Goal: Understand process/instructions: Learn how to perform a task or action

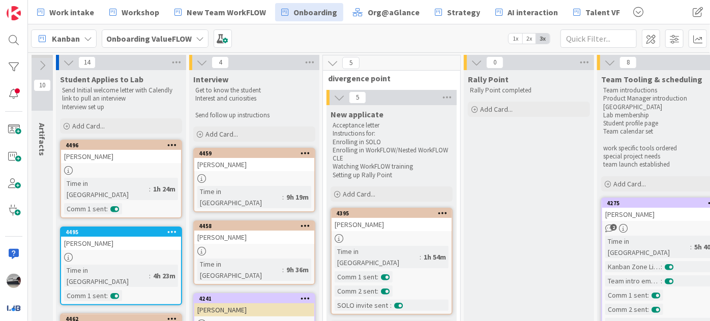
click at [136, 34] on b "Onboarding ValueFLOW" at bounding box center [148, 39] width 85 height 10
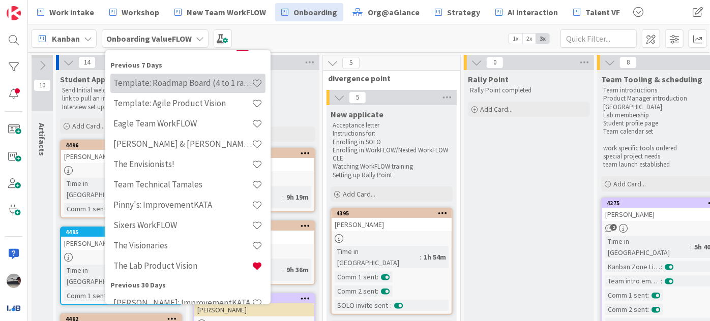
scroll to position [185, 0]
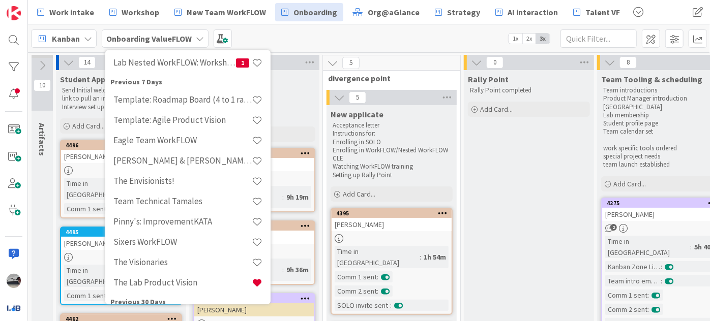
click at [200, 32] on div "Onboarding ValueFLOW" at bounding box center [155, 38] width 107 height 18
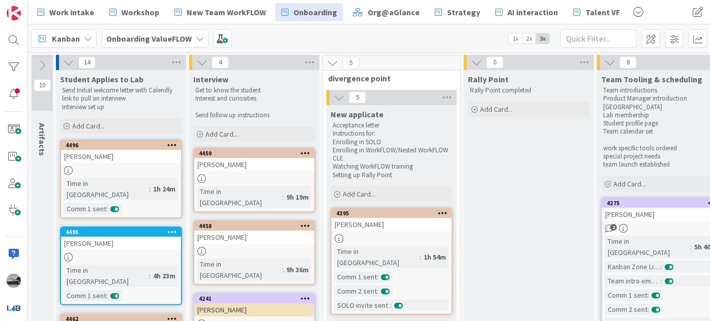
click at [179, 39] on b "Onboarding ValueFLOW" at bounding box center [148, 39] width 85 height 10
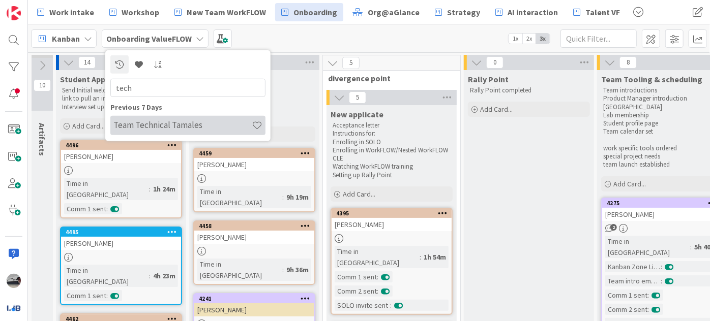
type input "tech"
click at [165, 128] on h4 "Team Technical Tamales" at bounding box center [182, 125] width 138 height 10
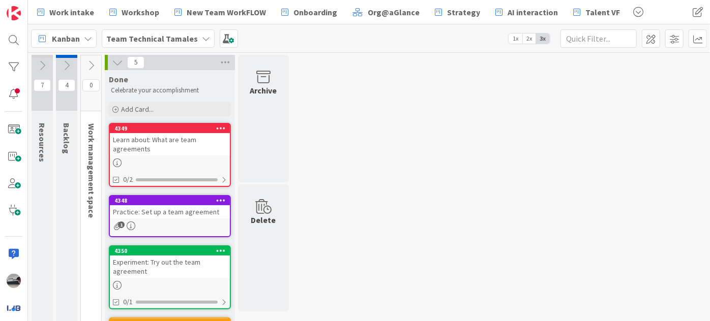
click at [89, 63] on icon at bounding box center [90, 65] width 11 height 11
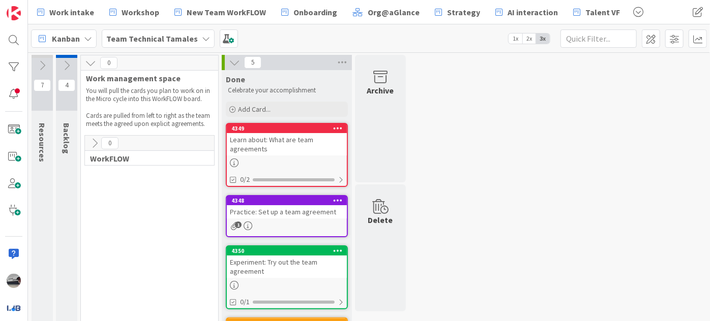
click at [89, 144] on icon at bounding box center [94, 143] width 11 height 11
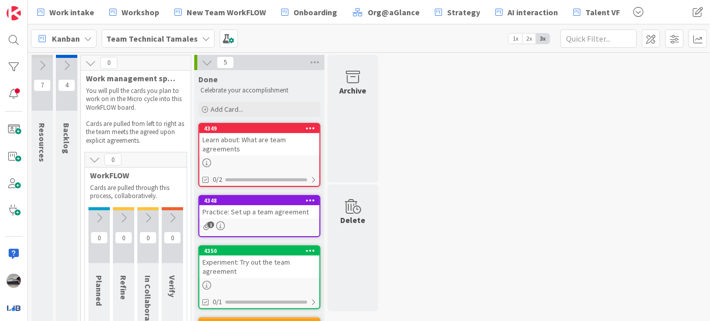
click at [63, 65] on icon at bounding box center [66, 65] width 11 height 11
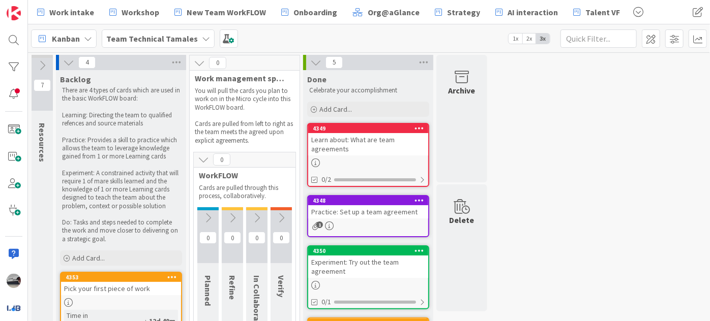
click at [42, 62] on icon at bounding box center [42, 65] width 11 height 11
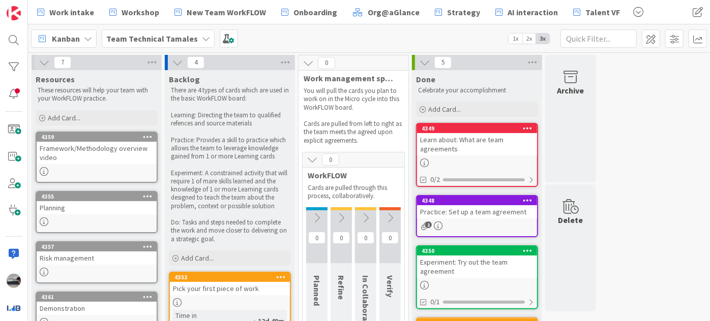
click at [42, 62] on icon at bounding box center [44, 62] width 11 height 11
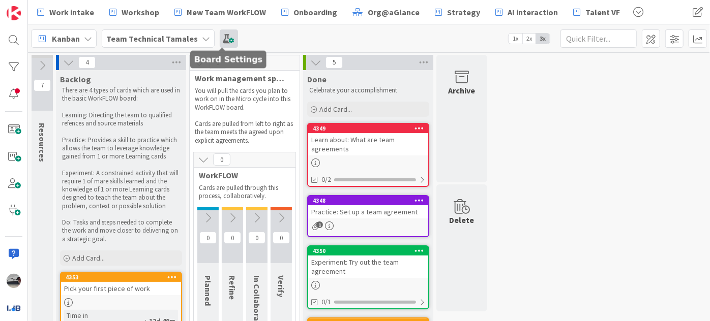
click at [222, 41] on span at bounding box center [229, 38] width 18 height 18
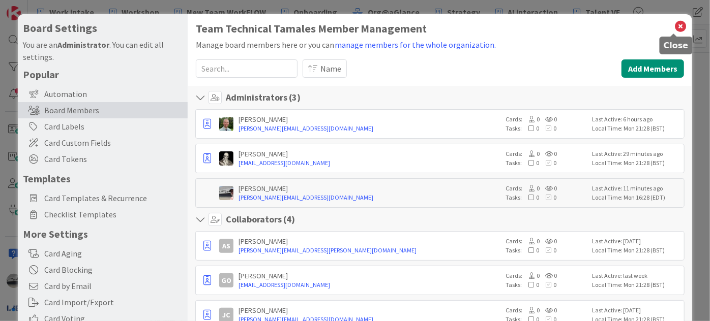
click at [674, 25] on icon at bounding box center [680, 26] width 13 height 14
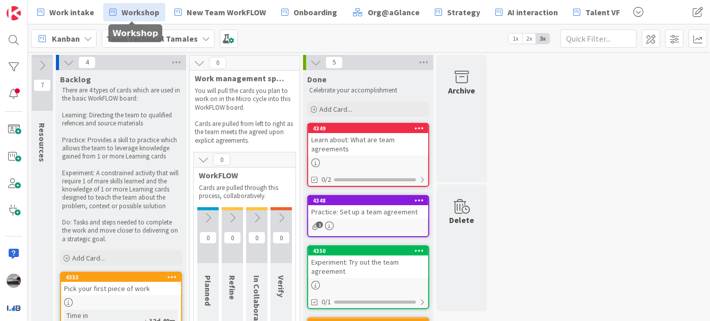
click at [116, 8] on link "Workshop" at bounding box center [134, 12] width 62 height 18
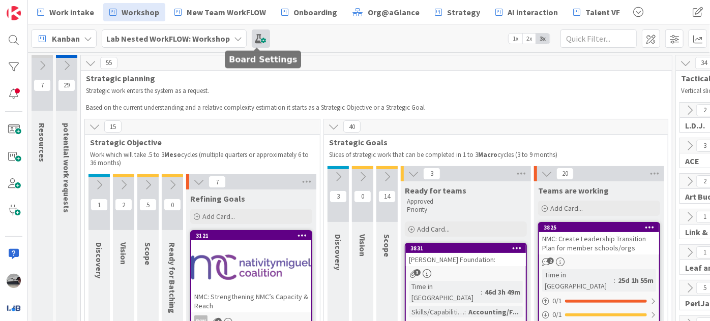
click at [259, 40] on span at bounding box center [261, 38] width 18 height 18
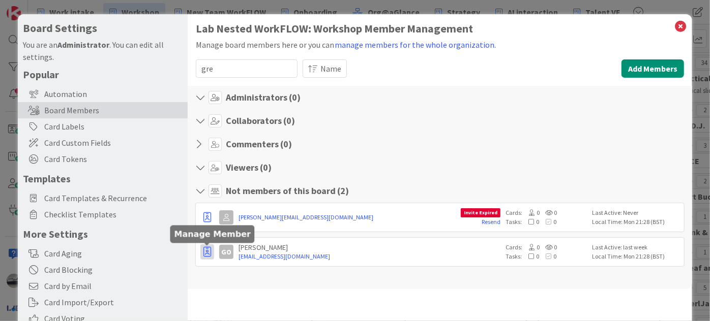
click at [207, 250] on icon "button" at bounding box center [207, 252] width 8 height 10
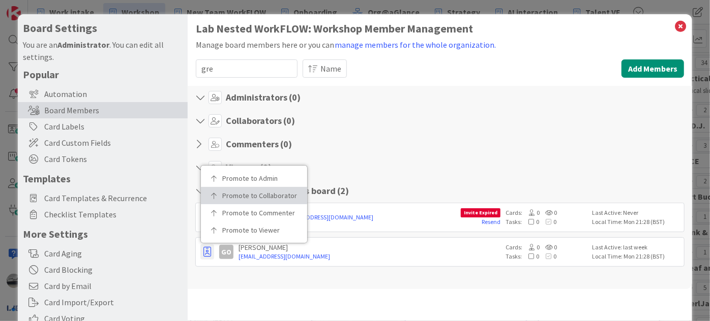
click at [246, 187] on link "Promote to Collaborator" at bounding box center [254, 195] width 106 height 17
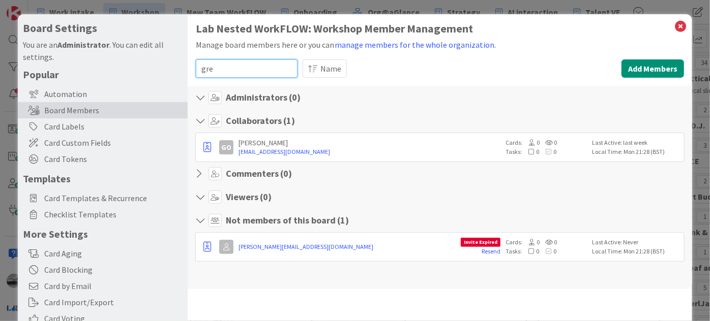
drag, startPoint x: 232, startPoint y: 60, endPoint x: 191, endPoint y: 63, distance: 40.8
click at [191, 63] on div "Lab Nested WorkFLOW: Workshop Member Management Manage board members here or yo…" at bounding box center [440, 209] width 504 height 390
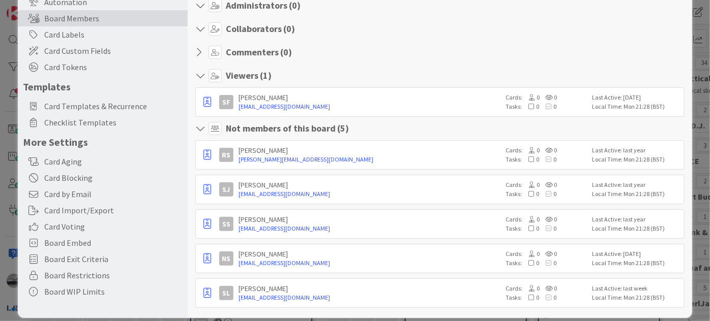
scroll to position [101, 0]
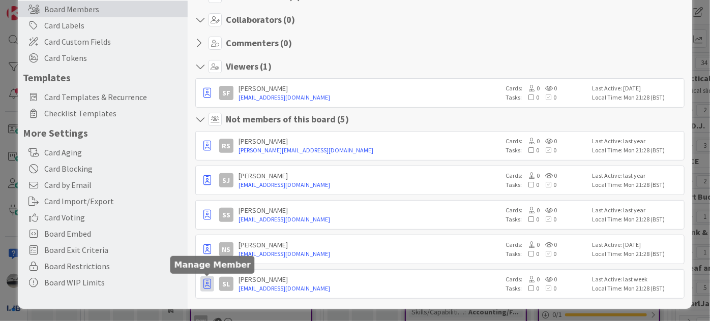
type input "sam"
click at [203, 98] on icon "button" at bounding box center [207, 93] width 8 height 10
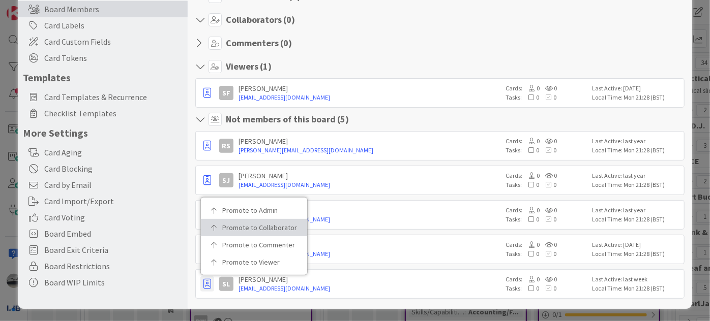
click at [248, 227] on p "Promote to Collaborator" at bounding box center [257, 227] width 71 height 7
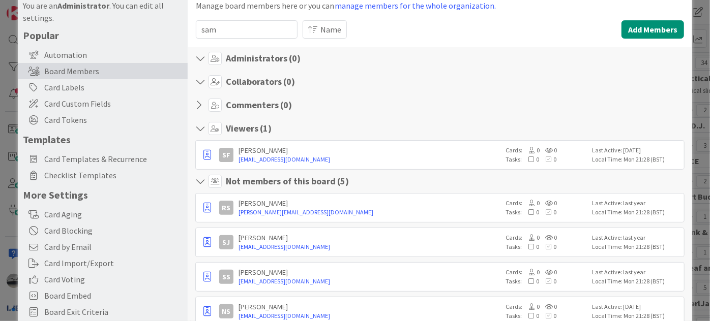
scroll to position [0, 0]
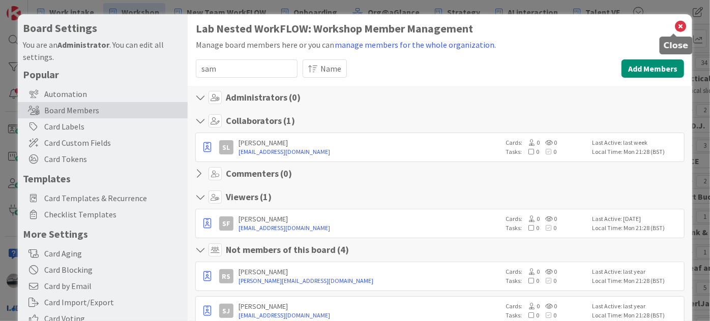
click at [674, 25] on icon at bounding box center [680, 26] width 13 height 14
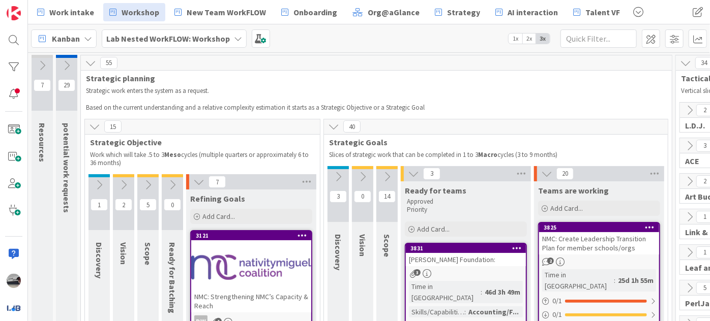
click at [520, 107] on p "Based on the current understanding and a relative complexity estimation it star…" at bounding box center [376, 108] width 581 height 8
click at [409, 172] on icon at bounding box center [413, 173] width 11 height 11
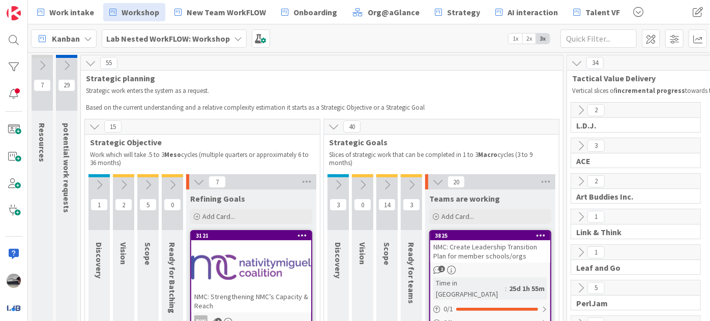
click at [438, 184] on icon at bounding box center [437, 181] width 11 height 11
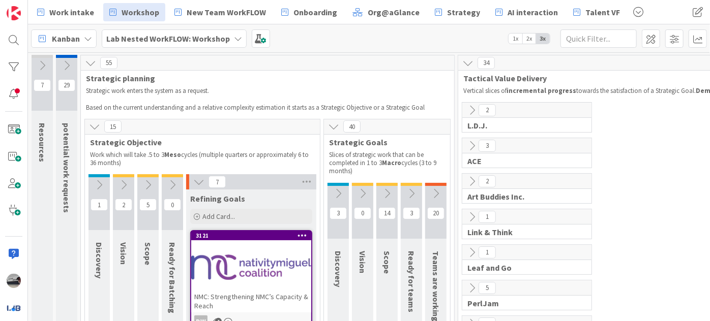
click at [194, 182] on icon at bounding box center [198, 181] width 11 height 11
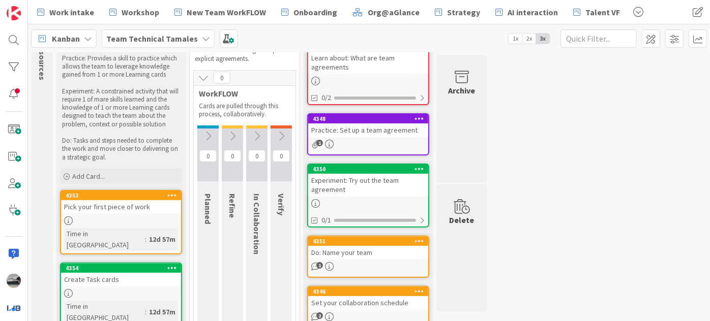
scroll to position [92, 0]
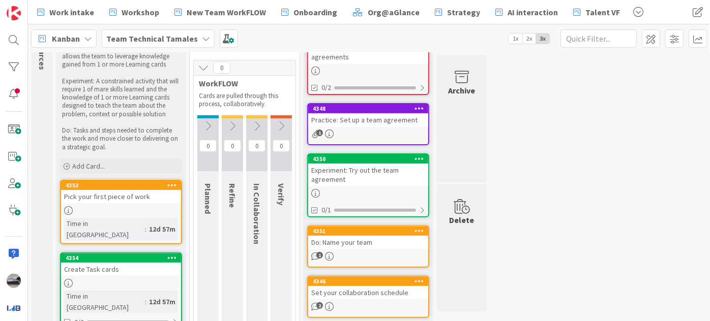
click at [210, 124] on icon at bounding box center [207, 125] width 11 height 11
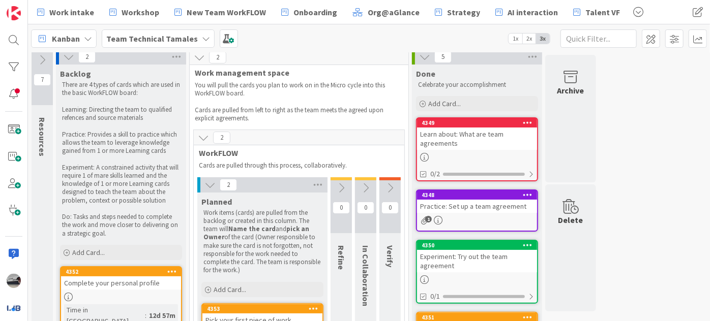
scroll to position [0, 0]
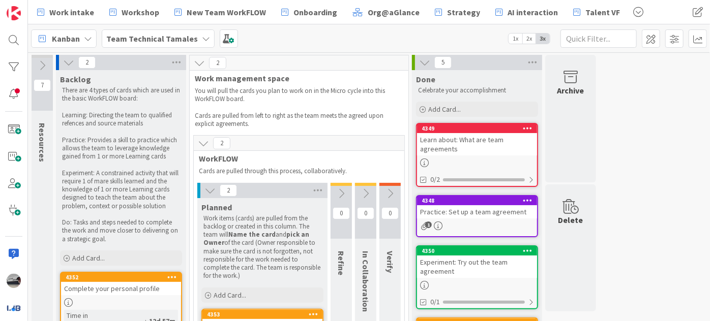
click at [69, 63] on icon at bounding box center [68, 62] width 11 height 11
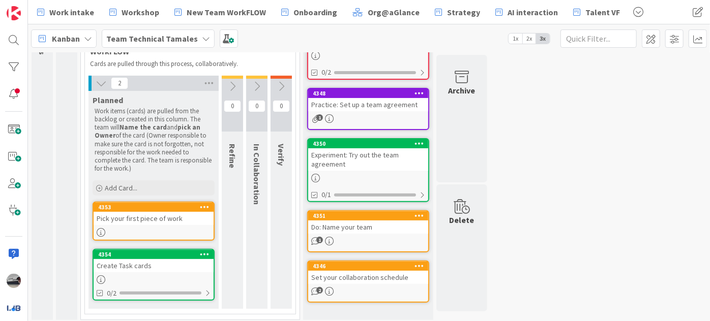
scroll to position [109, 0]
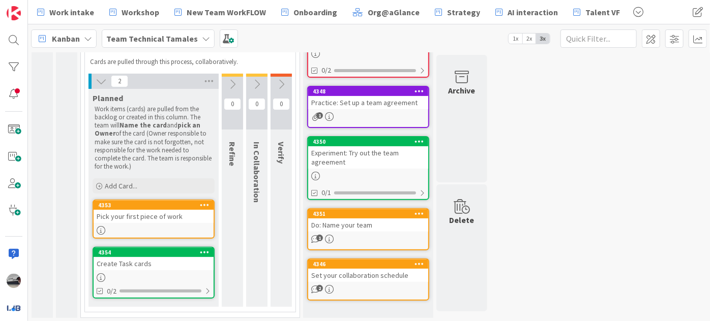
click at [234, 84] on icon at bounding box center [232, 84] width 11 height 11
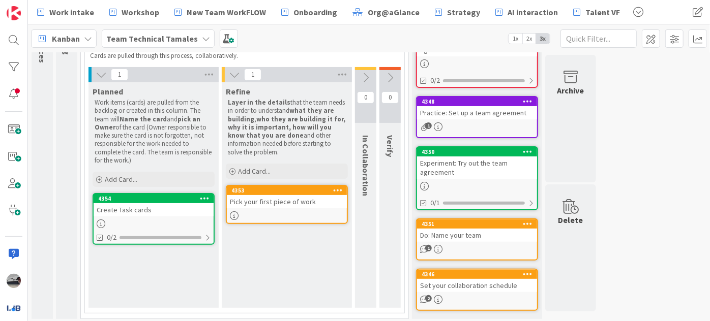
click at [293, 205] on div "Pick your first piece of work" at bounding box center [287, 201] width 120 height 13
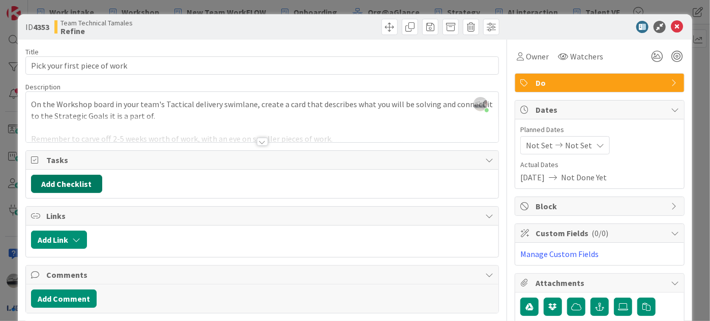
click at [87, 188] on button "Add Checklist" at bounding box center [66, 184] width 71 height 18
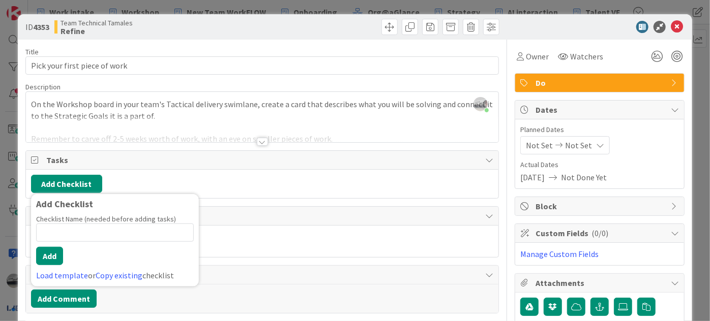
click at [118, 233] on input at bounding box center [115, 233] width 158 height 18
click at [59, 231] on input "Suceess/Failure" at bounding box center [115, 233] width 158 height 18
type input "Success/Failure"
click at [54, 257] on button "Add" at bounding box center [49, 256] width 27 height 18
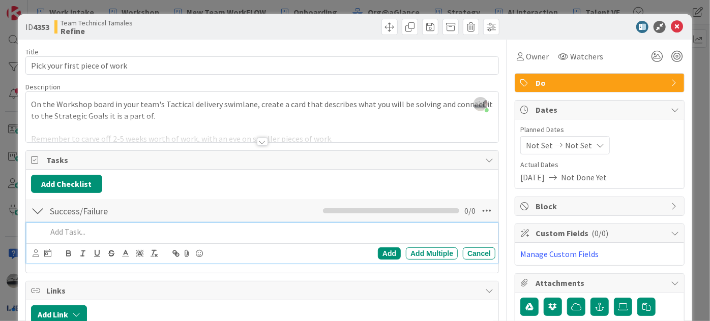
click at [257, 139] on div at bounding box center [262, 142] width 11 height 8
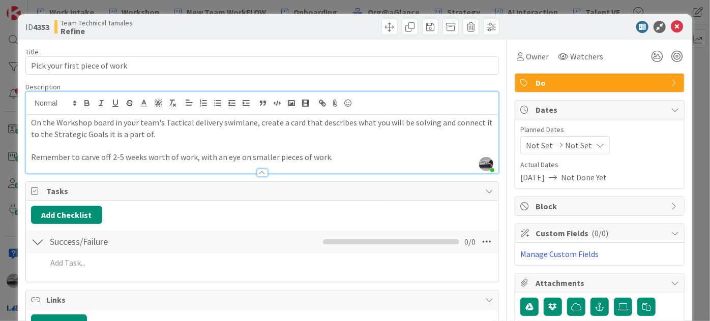
click at [331, 158] on p "Remember to carve off 2-5 weeks worth of work, with an eye on smaller pieces of…" at bounding box center [262, 158] width 462 height 12
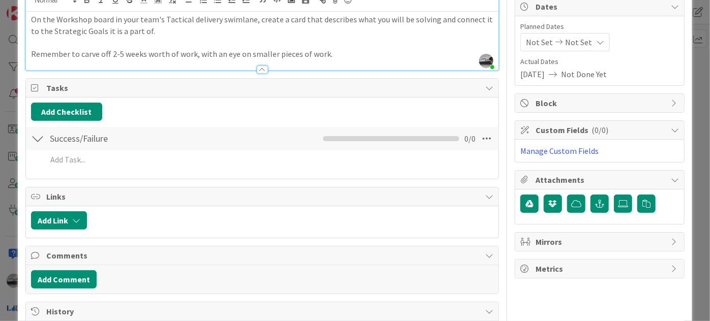
scroll to position [138, 0]
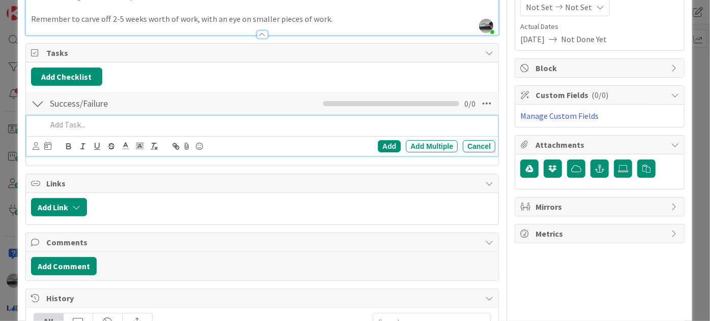
click at [93, 123] on p at bounding box center [269, 125] width 444 height 12
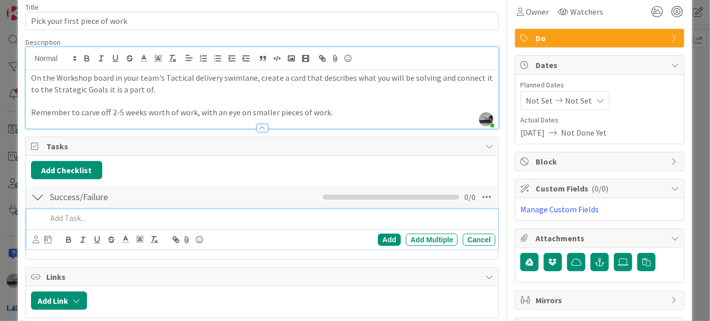
scroll to position [0, 0]
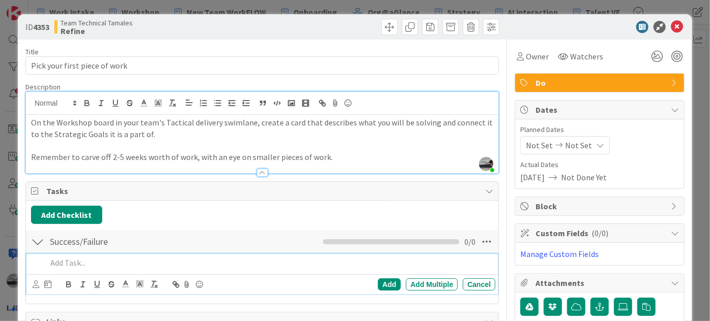
click at [89, 122] on p "On the Workshop board in your team's Tactical delivery swimlane, create a card …" at bounding box center [262, 128] width 462 height 23
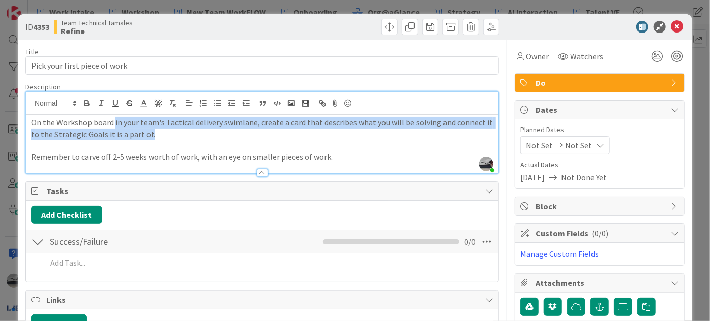
drag, startPoint x: 112, startPoint y: 123, endPoint x: 255, endPoint y: 137, distance: 143.1
click at [255, 137] on p "On the Workshop board in your team's Tactical delivery swimlane, create a card …" at bounding box center [262, 128] width 462 height 23
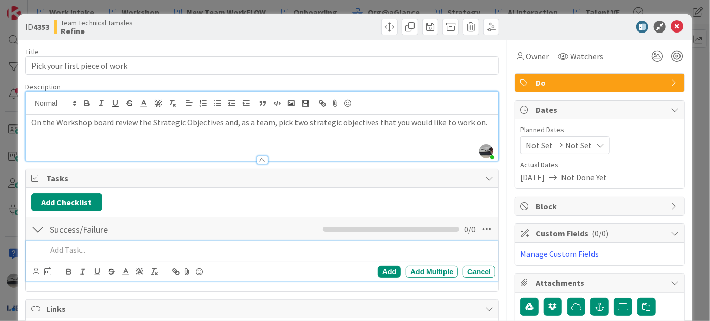
click at [129, 248] on p at bounding box center [269, 251] width 444 height 12
click at [180, 249] on p "Reviewed the SOs on Workshop" at bounding box center [269, 251] width 444 height 12
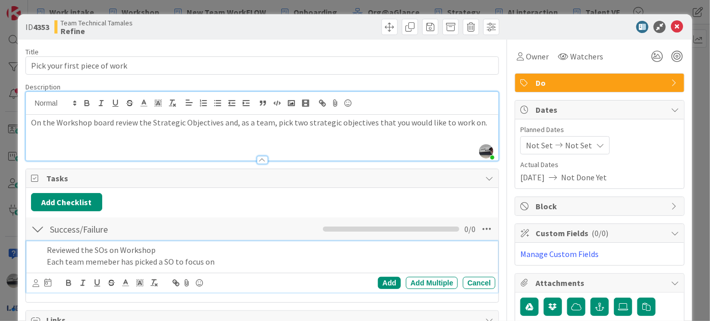
click at [105, 262] on p "Each team memeber has picked a SO to focus on" at bounding box center [269, 262] width 444 height 12
click at [226, 260] on p "Each team member has picked a SO to focus on" at bounding box center [269, 262] width 444 height 12
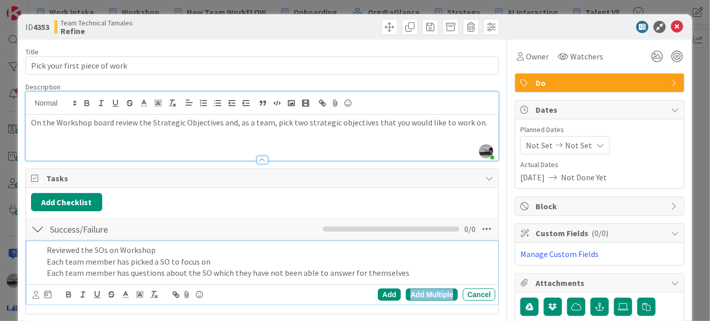
click at [437, 295] on div "Add Multiple" at bounding box center [432, 295] width 52 height 12
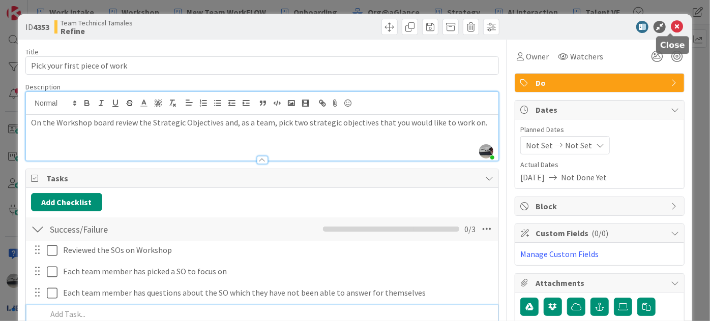
click at [672, 24] on icon at bounding box center [677, 27] width 12 height 12
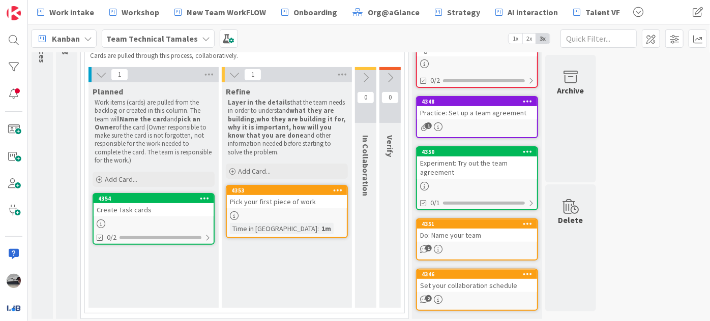
click at [367, 74] on icon at bounding box center [365, 77] width 11 height 11
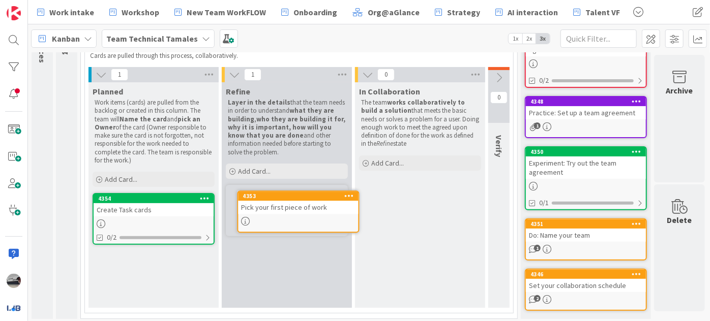
scroll to position [106, 0]
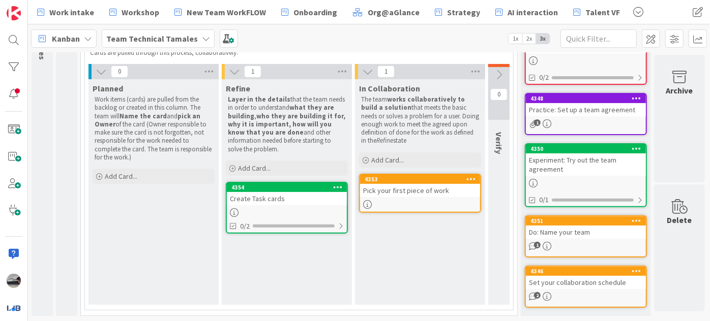
click at [290, 198] on div "Create Task cards" at bounding box center [287, 198] width 120 height 13
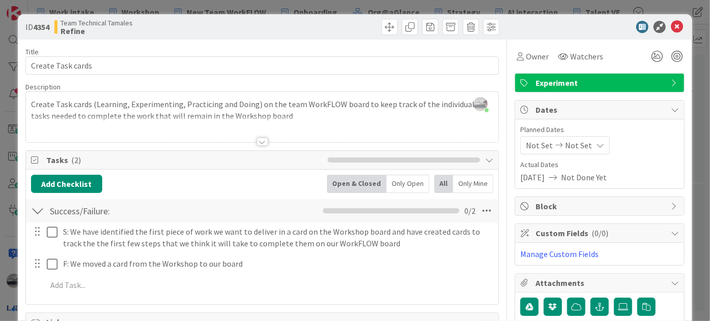
click at [258, 144] on div at bounding box center [262, 142] width 11 height 8
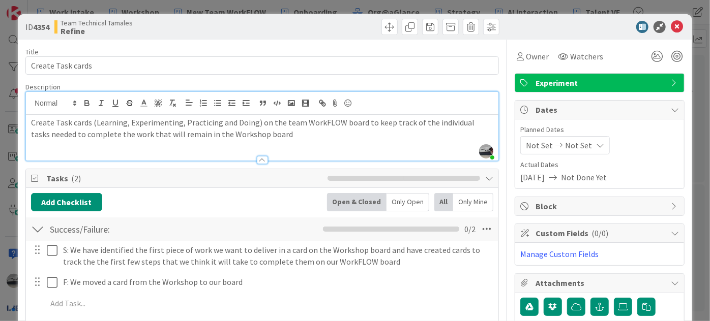
click at [655, 81] on span "Experiment" at bounding box center [600, 83] width 130 height 12
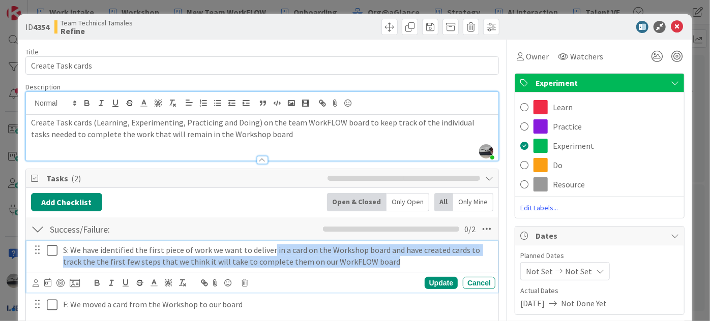
drag, startPoint x: 272, startPoint y: 250, endPoint x: 439, endPoint y: 265, distance: 167.9
click at [439, 265] on p "S: We have identified the first piece of work we want to deliver in a card on t…" at bounding box center [277, 256] width 428 height 23
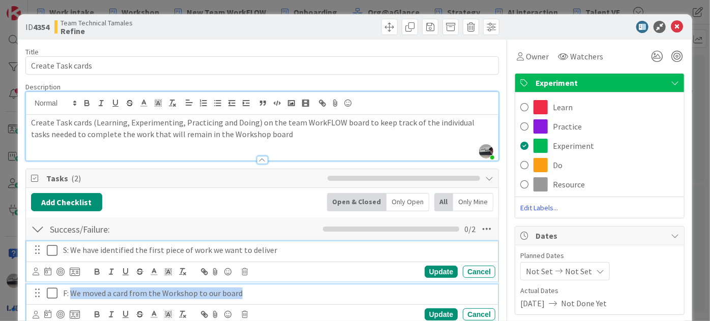
drag, startPoint x: 246, startPoint y: 294, endPoint x: 72, endPoint y: 295, distance: 173.9
click at [72, 295] on p "F: We moved a card from the Workshop to our board" at bounding box center [277, 294] width 428 height 12
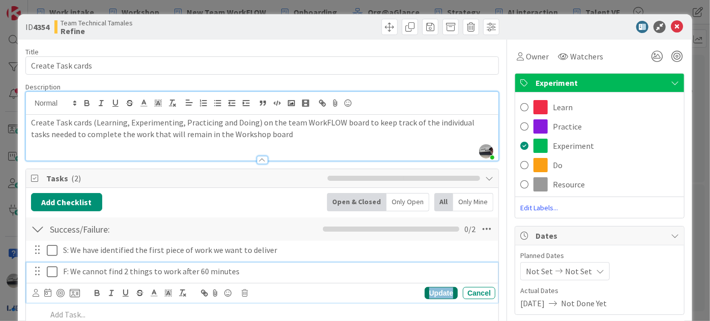
click at [437, 294] on div "Update" at bounding box center [441, 293] width 33 height 12
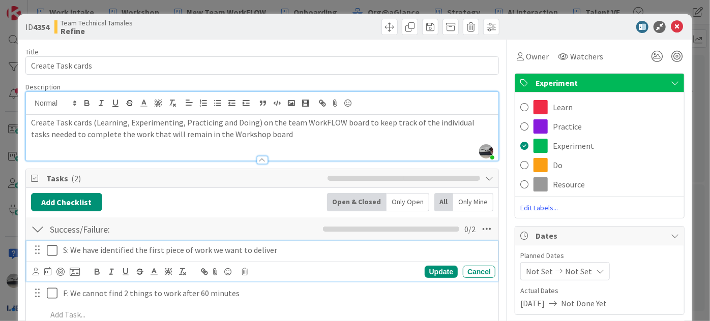
click at [289, 250] on p "S: We have identified the first piece of work we want to deliver" at bounding box center [277, 251] width 428 height 12
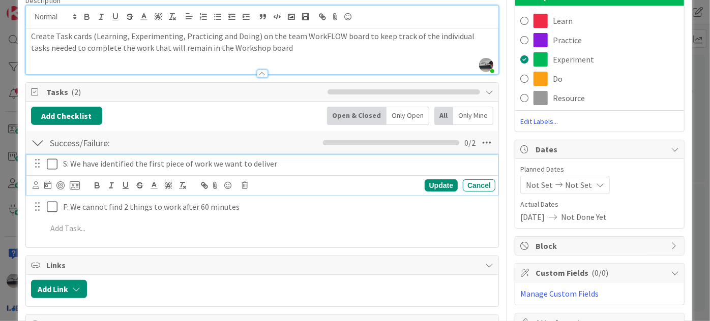
scroll to position [92, 0]
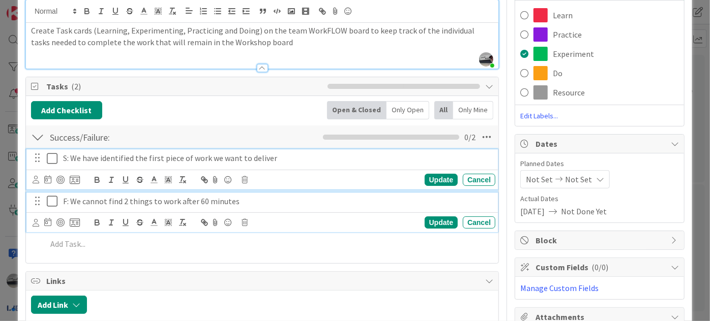
click at [264, 201] on p "F: We cannot find 2 things to work after 60 minutes" at bounding box center [277, 202] width 428 height 12
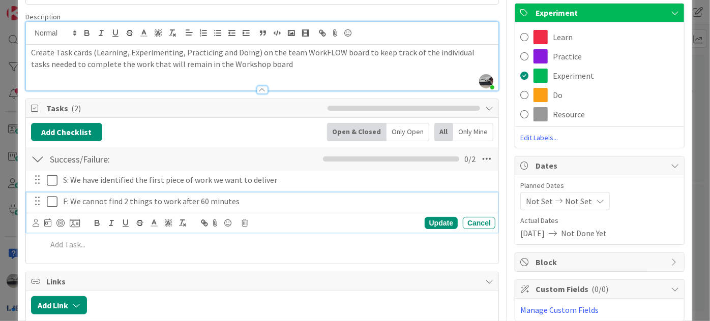
click at [297, 201] on p "F: We cannot find 2 things to work after 60 minutes" at bounding box center [277, 202] width 428 height 12
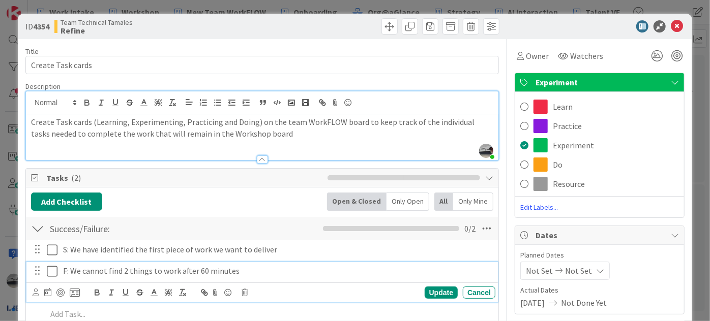
scroll to position [0, 0]
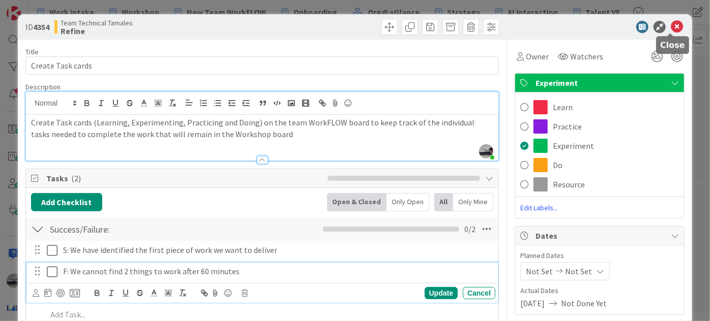
click at [671, 25] on icon at bounding box center [677, 27] width 12 height 12
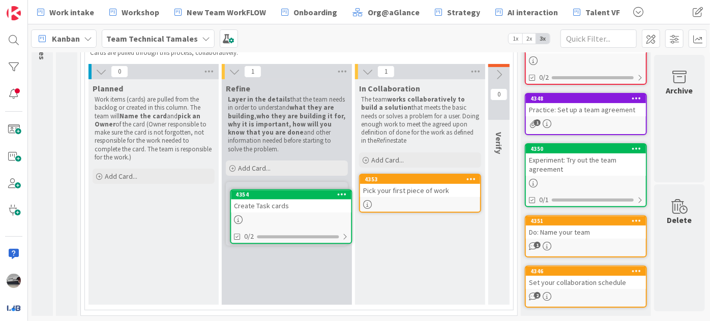
scroll to position [106, 0]
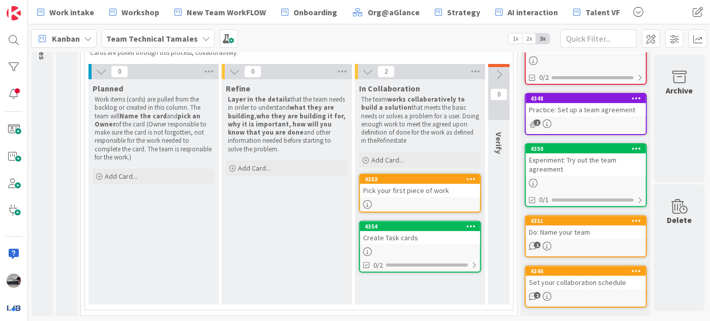
click at [202, 38] on icon at bounding box center [206, 39] width 8 height 8
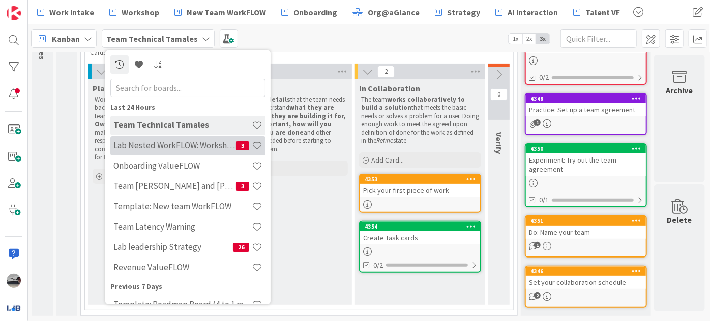
click at [183, 148] on h4 "Lab Nested WorkFLOW: Workshop" at bounding box center [174, 145] width 123 height 10
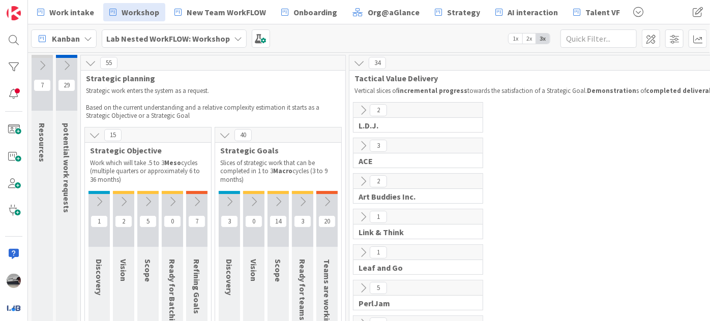
click at [359, 63] on icon at bounding box center [358, 62] width 11 height 11
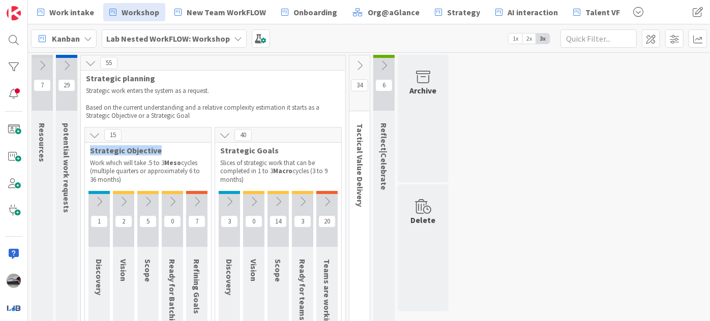
drag, startPoint x: 91, startPoint y: 149, endPoint x: 164, endPoint y: 153, distance: 73.3
click at [164, 153] on span "Strategic Objective" at bounding box center [144, 150] width 108 height 10
drag, startPoint x: 279, startPoint y: 152, endPoint x: 216, endPoint y: 155, distance: 63.1
click at [216, 155] on div "Strategic Goals" at bounding box center [278, 150] width 126 height 10
drag, startPoint x: 169, startPoint y: 150, endPoint x: 86, endPoint y: 149, distance: 83.4
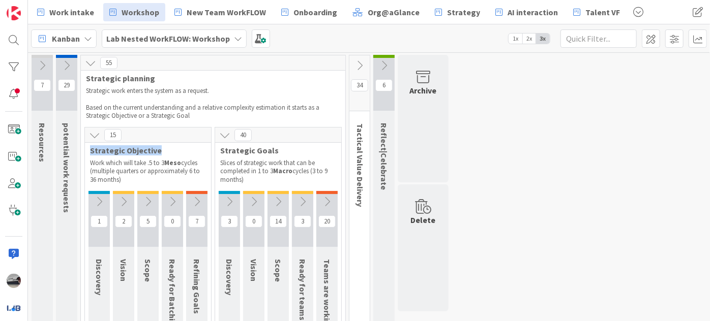
click at [86, 149] on div "Strategic Objective" at bounding box center [148, 150] width 126 height 10
drag, startPoint x: 286, startPoint y: 148, endPoint x: 217, endPoint y: 154, distance: 69.3
click at [217, 154] on div "Strategic Goals" at bounding box center [278, 150] width 126 height 10
click at [195, 196] on icon at bounding box center [196, 201] width 11 height 11
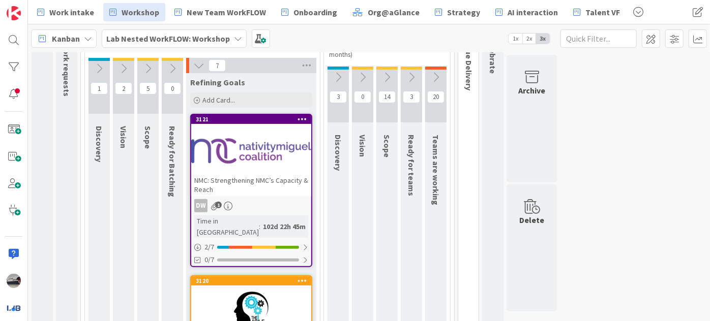
scroll to position [138, 0]
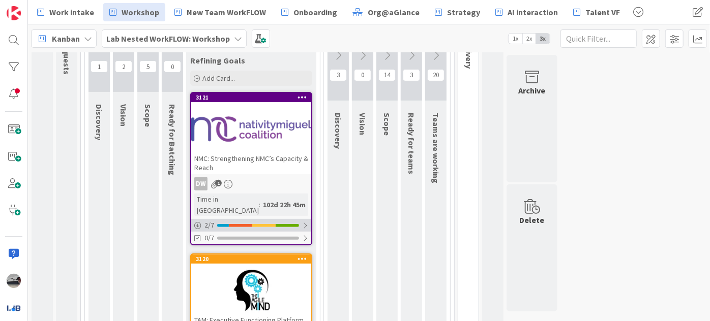
click at [305, 222] on div at bounding box center [305, 226] width 6 height 8
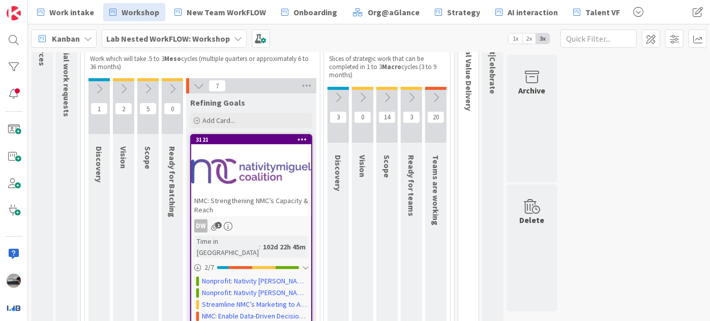
scroll to position [92, 0]
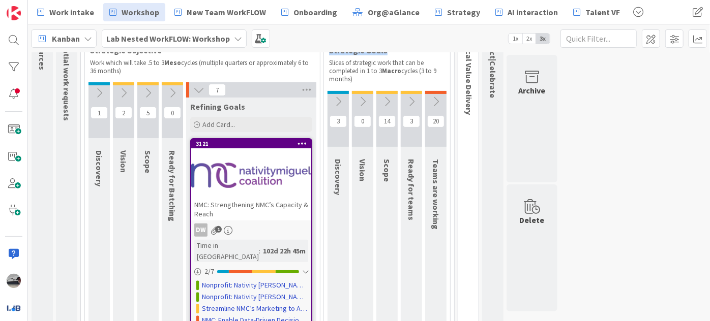
click at [274, 165] on div at bounding box center [251, 176] width 120 height 46
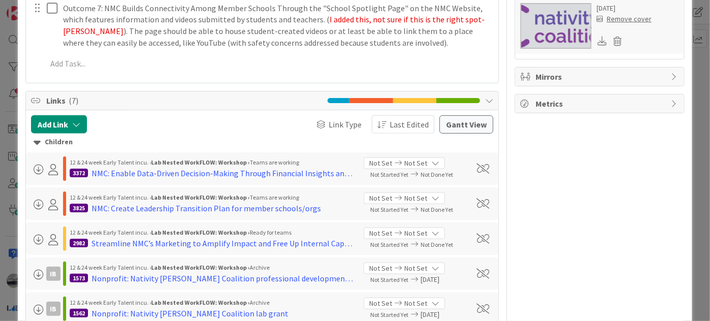
scroll to position [554, 0]
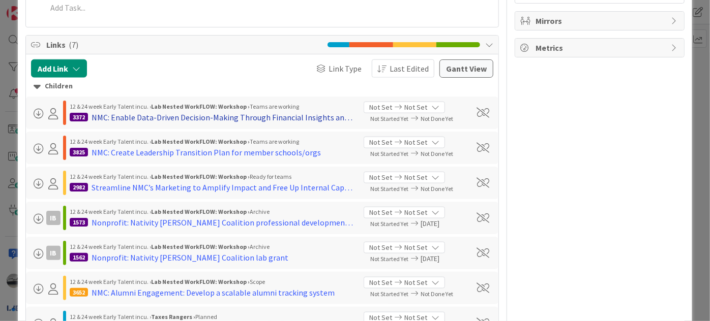
click at [255, 117] on div "NMC: Enable Data-Driven Decision-Making Through Financial Insights and Scalable…" at bounding box center [224, 117] width 264 height 12
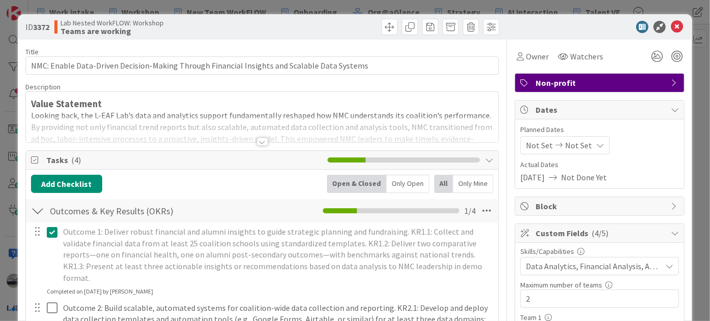
click at [257, 141] on div at bounding box center [262, 142] width 11 height 8
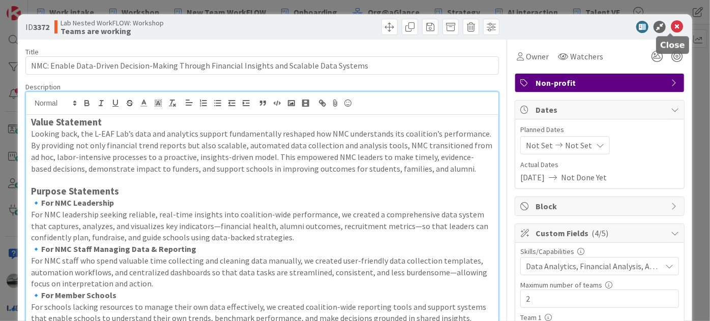
click at [672, 26] on icon at bounding box center [677, 27] width 12 height 12
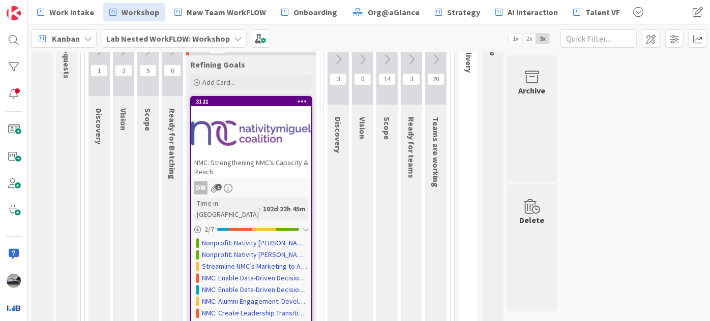
click at [238, 128] on div at bounding box center [251, 133] width 120 height 46
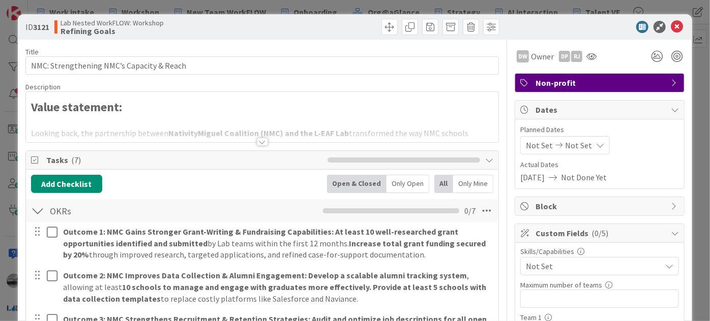
click at [261, 142] on div at bounding box center [262, 142] width 11 height 8
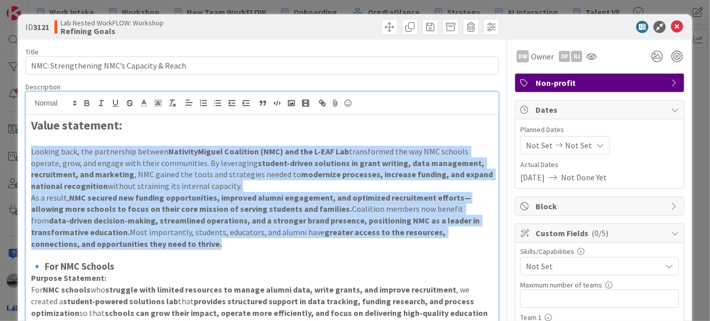
drag, startPoint x: 167, startPoint y: 244, endPoint x: 31, endPoint y: 146, distance: 167.2
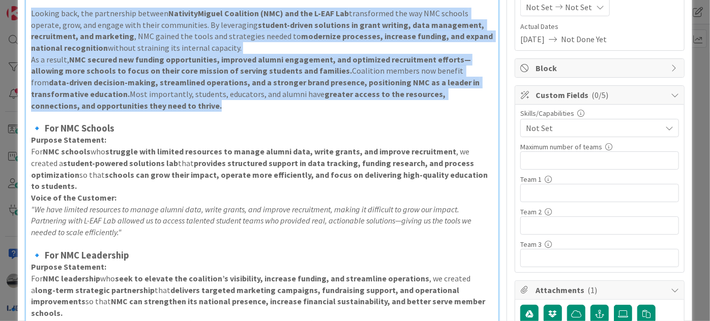
scroll to position [185, 0]
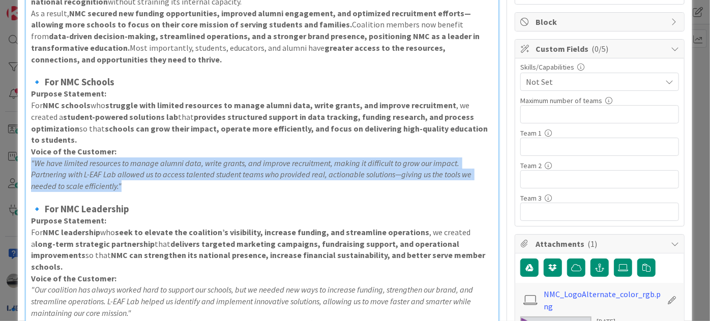
drag, startPoint x: 129, startPoint y: 172, endPoint x: 27, endPoint y: 150, distance: 103.6
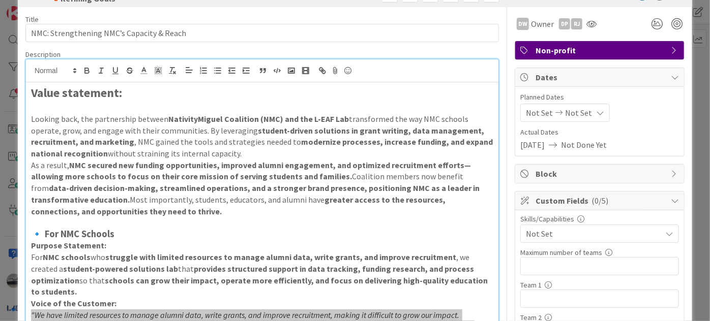
scroll to position [0, 0]
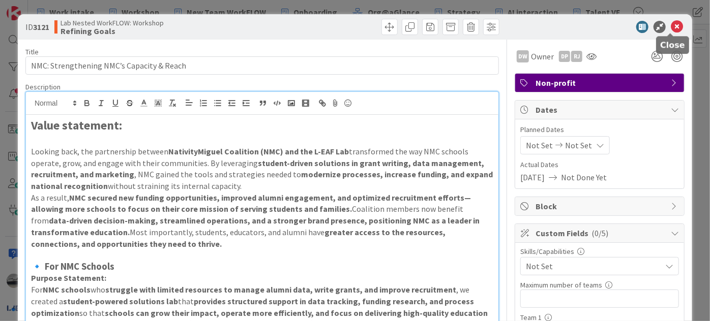
drag, startPoint x: 672, startPoint y: 26, endPoint x: 670, endPoint y: 32, distance: 5.7
click at [672, 26] on icon at bounding box center [677, 27] width 12 height 12
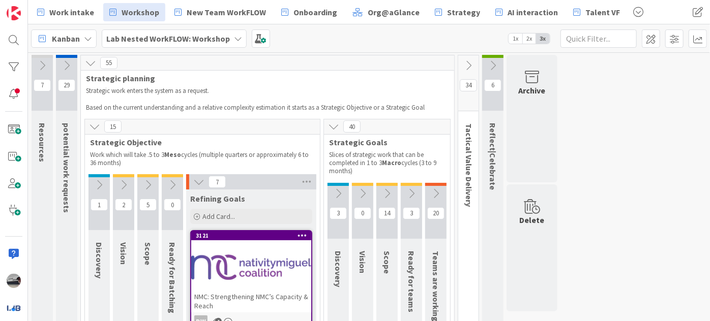
click at [148, 181] on icon at bounding box center [147, 184] width 11 height 11
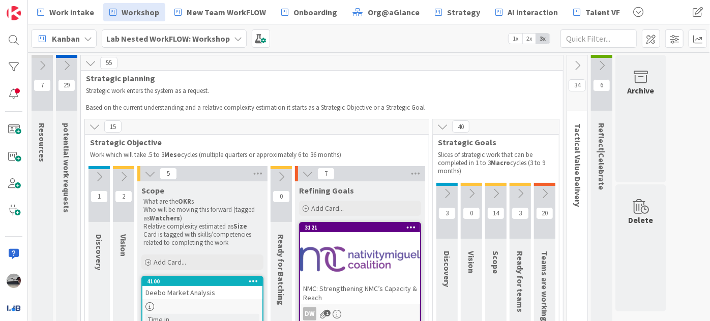
click at [150, 176] on icon at bounding box center [149, 173] width 11 height 11
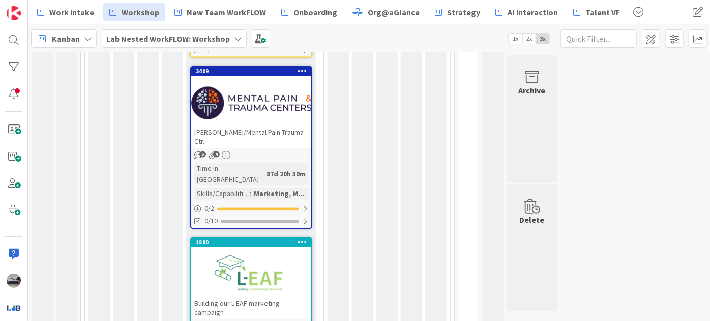
scroll to position [1100, 0]
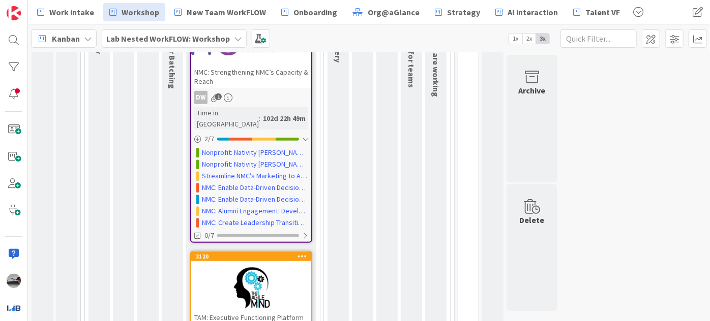
scroll to position [0, 0]
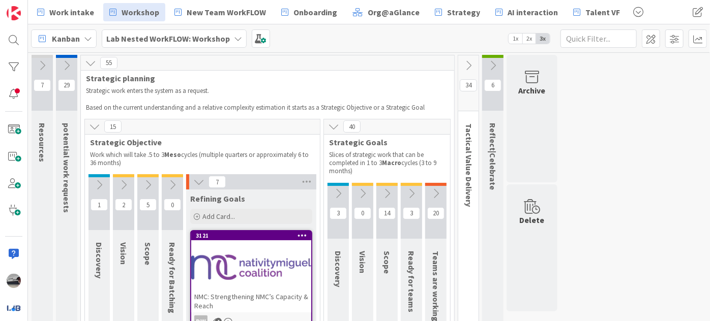
click at [341, 193] on icon at bounding box center [338, 193] width 11 height 11
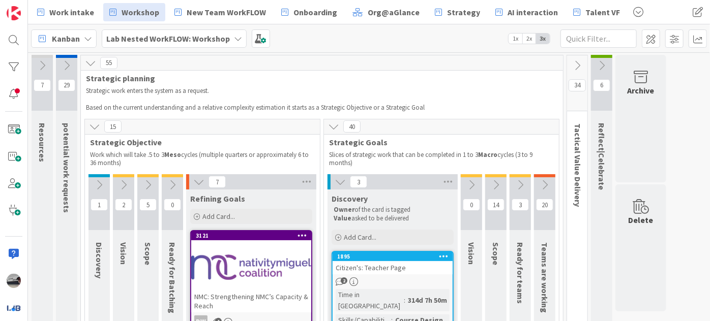
click at [469, 183] on icon at bounding box center [471, 184] width 11 height 11
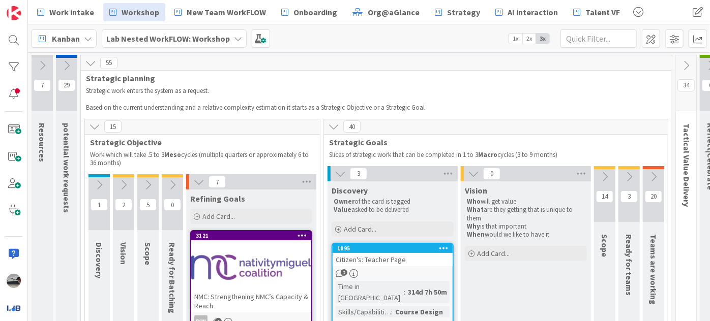
click at [601, 172] on icon at bounding box center [604, 176] width 11 height 11
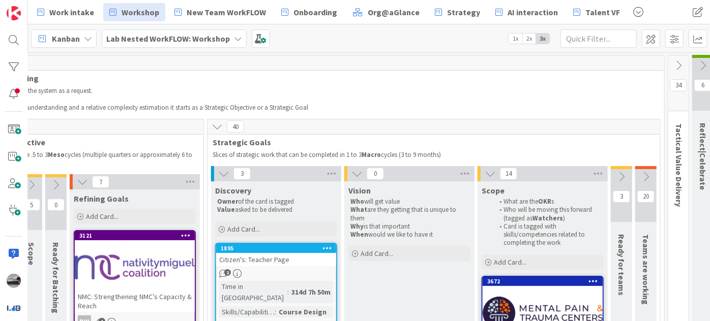
scroll to position [0, 183]
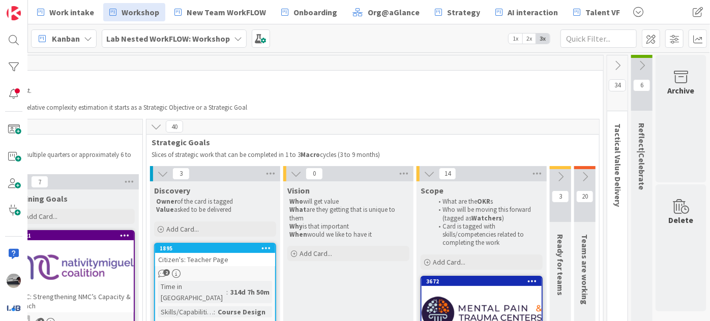
click at [556, 177] on icon at bounding box center [560, 176] width 11 height 11
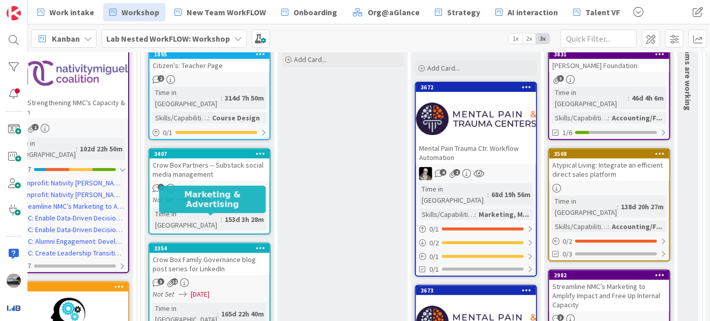
scroll to position [92, 183]
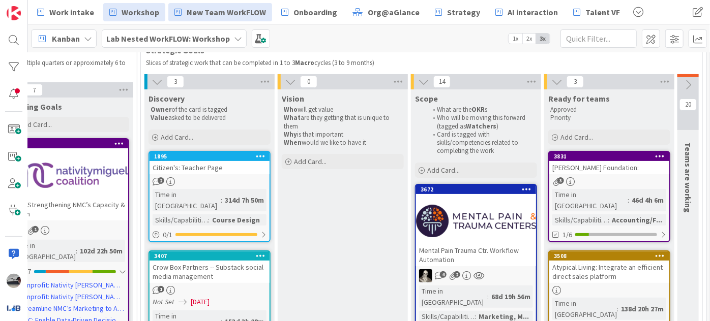
click at [179, 36] on b "Lab Nested WorkFLOW: Workshop" at bounding box center [168, 39] width 124 height 10
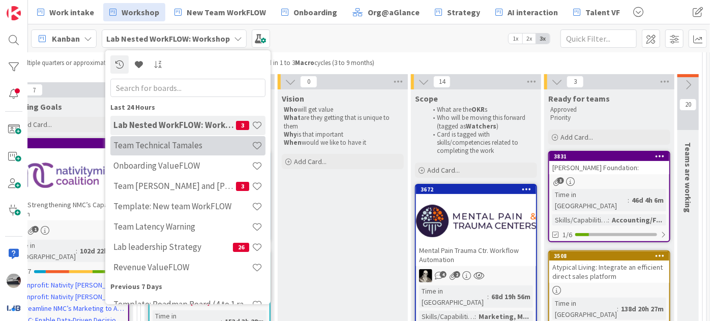
click at [193, 145] on h4 "Team Technical Tamales" at bounding box center [182, 145] width 138 height 10
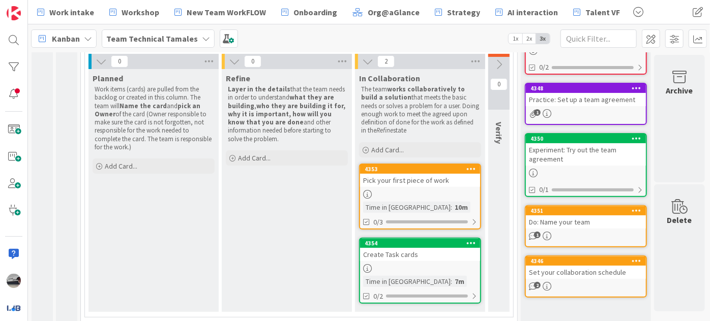
scroll to position [125, 0]
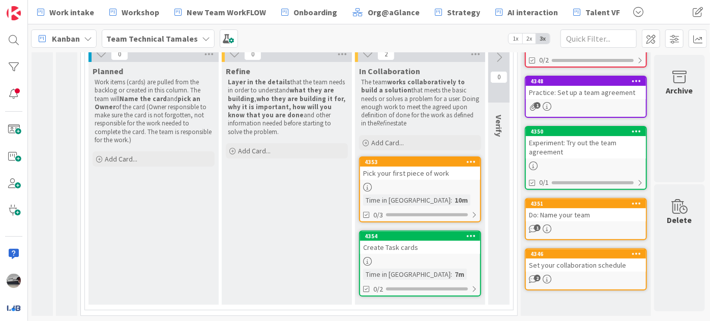
click at [151, 39] on b "Team Technical Tamales" at bounding box center [152, 39] width 92 height 10
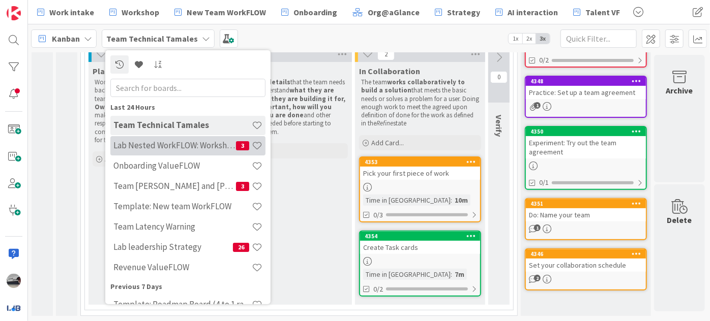
click at [168, 145] on h4 "Lab Nested WorkFLOW: Workshop" at bounding box center [174, 145] width 123 height 10
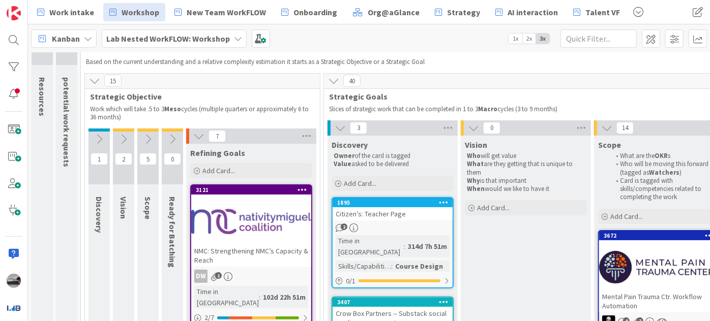
scroll to position [92, 0]
